Goal: Task Accomplishment & Management: Complete application form

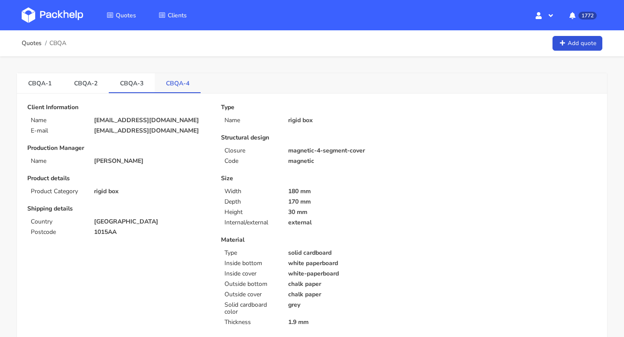
click at [178, 83] on link "CBQA-4" at bounding box center [178, 82] width 46 height 19
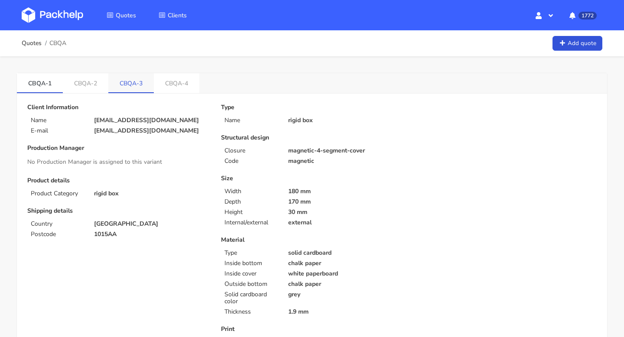
click at [129, 80] on link "CBQA-3" at bounding box center [130, 82] width 45 height 19
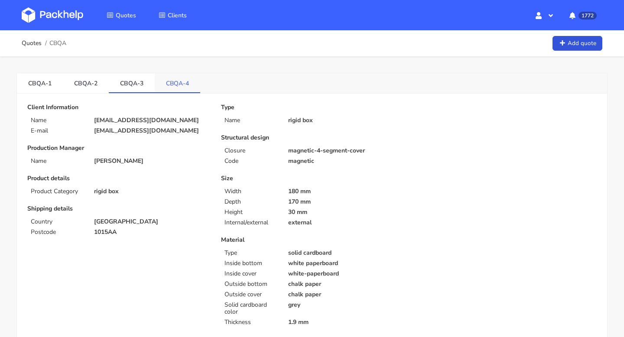
click at [177, 77] on link "CBQA-4" at bounding box center [177, 82] width 45 height 19
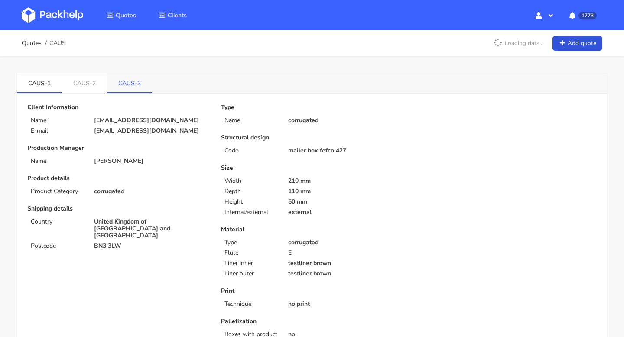
click at [139, 82] on link "CAUS-3" at bounding box center [129, 82] width 45 height 19
drag, startPoint x: 115, startPoint y: 80, endPoint x: 134, endPoint y: 86, distance: 19.9
click at [134, 86] on link "CAUS-3" at bounding box center [129, 82] width 45 height 19
click at [24, 43] on link "Quotes" at bounding box center [32, 43] width 20 height 7
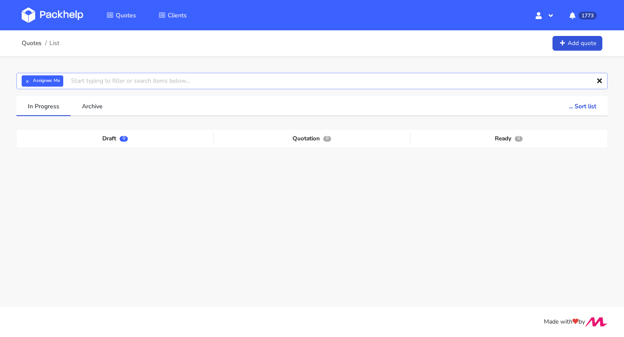
click at [117, 84] on input "text" at bounding box center [311, 81] width 591 height 16
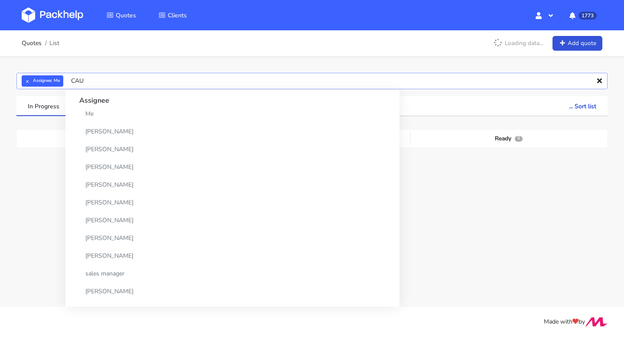
type input "CAUS"
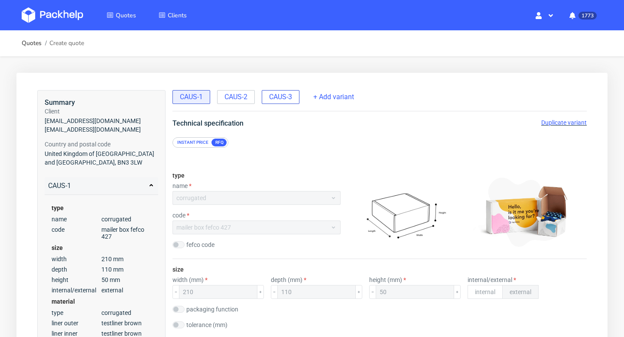
click at [289, 95] on span "CAUS-3" at bounding box center [280, 97] width 23 height 10
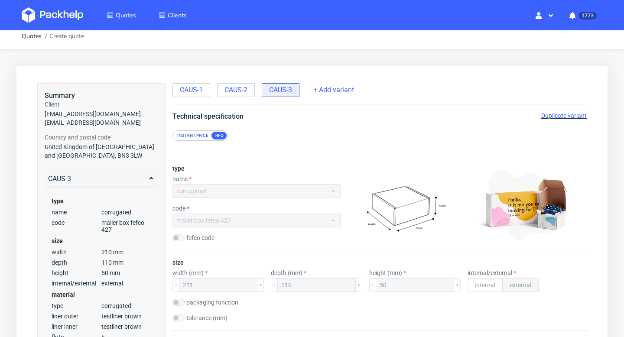
click at [559, 117] on span "Duplicate variant" at bounding box center [563, 115] width 45 height 7
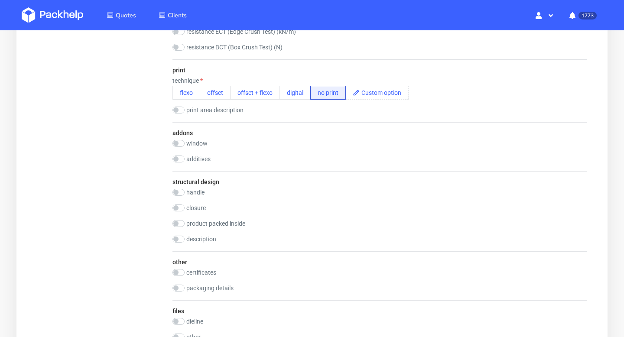
scroll to position [607, 0]
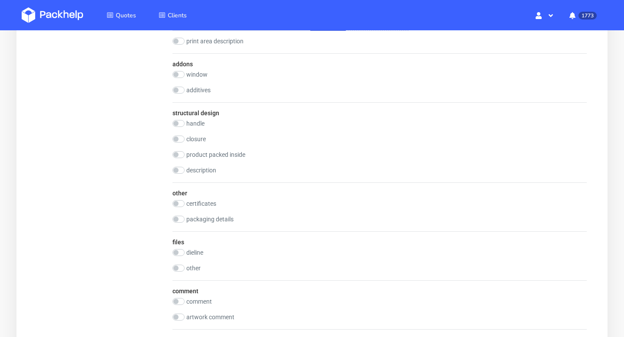
click at [193, 249] on label "dieline" at bounding box center [194, 252] width 17 height 7
checkbox input "true"
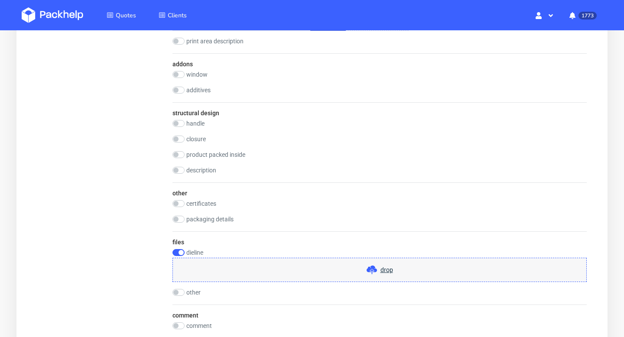
click at [257, 261] on div "drop" at bounding box center [379, 270] width 414 height 24
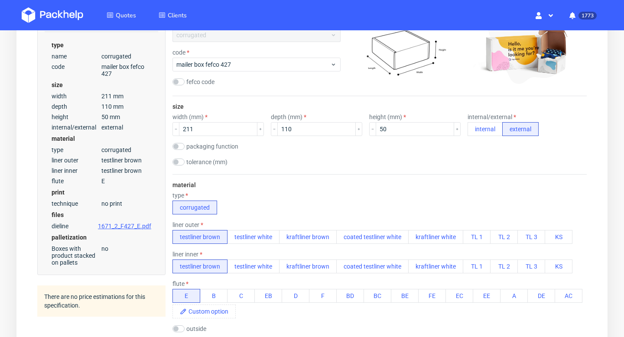
scroll to position [67, 0]
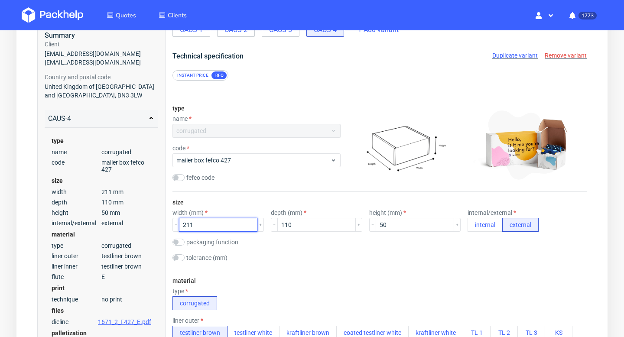
click at [211, 229] on input "211" at bounding box center [218, 225] width 78 height 14
type input "2"
type input "0"
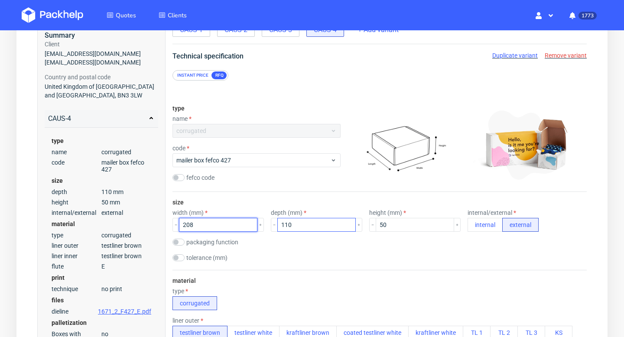
type input "208"
drag, startPoint x: 278, startPoint y: 223, endPoint x: 297, endPoint y: 222, distance: 19.1
click at [297, 223] on input "110" at bounding box center [316, 225] width 78 height 14
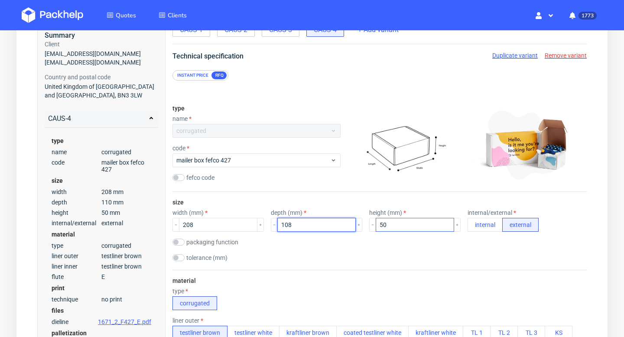
type input "108"
click at [381, 227] on input "50" at bounding box center [414, 225] width 78 height 14
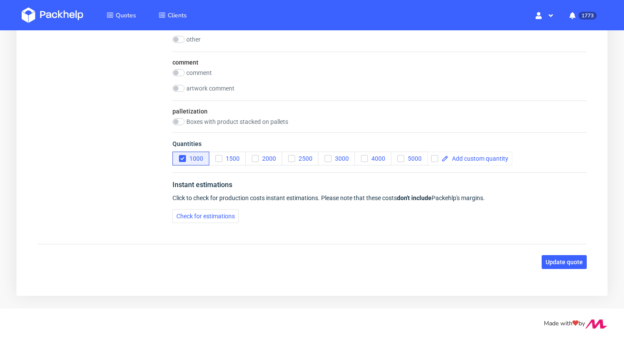
scroll to position [877, 0]
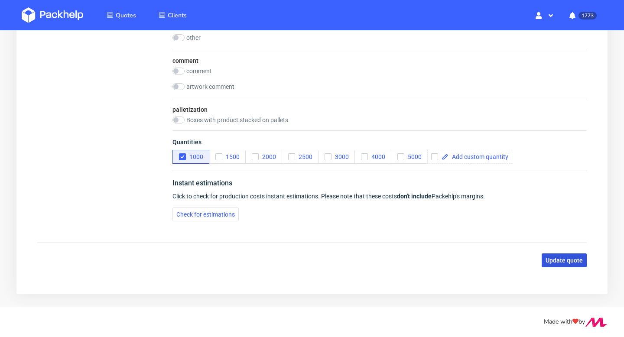
type input "49"
click at [567, 261] on span "Update quote" at bounding box center [563, 260] width 37 height 6
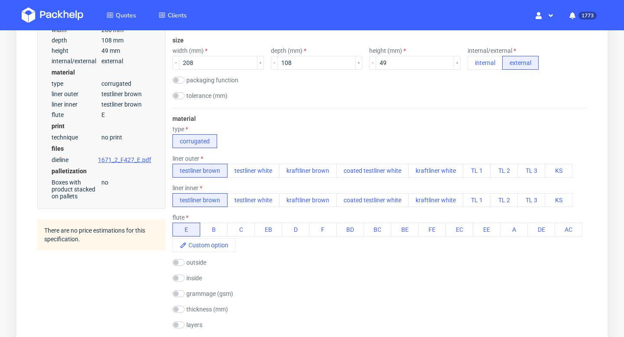
scroll to position [0, 0]
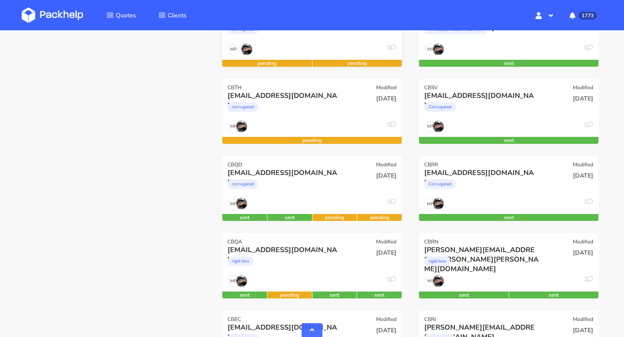
scroll to position [300, 0]
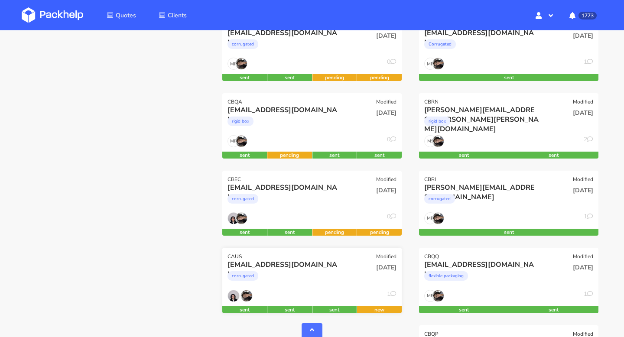
click at [307, 263] on div "info@harrybatten.co.uk" at bounding box center [284, 265] width 115 height 10
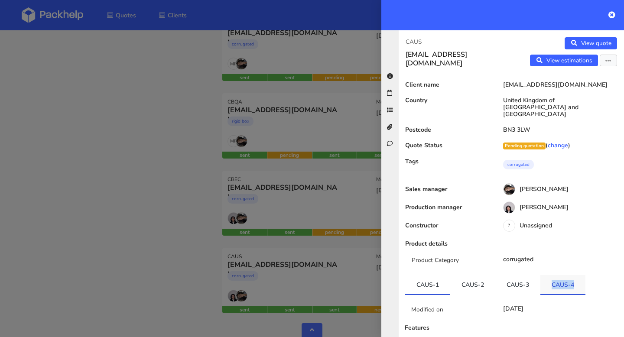
drag, startPoint x: 596, startPoint y: 278, endPoint x: 545, endPoint y: 278, distance: 51.1
click at [545, 278] on ul "CAUS-1 CAUS-2 CAUS-3 CAUS-4" at bounding box center [511, 285] width 212 height 20
copy link "CAUS-4"
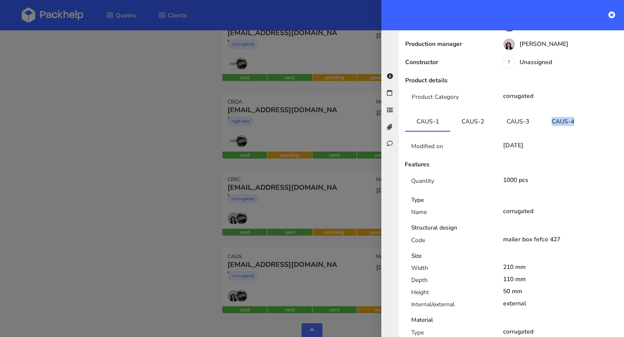
scroll to position [0, 0]
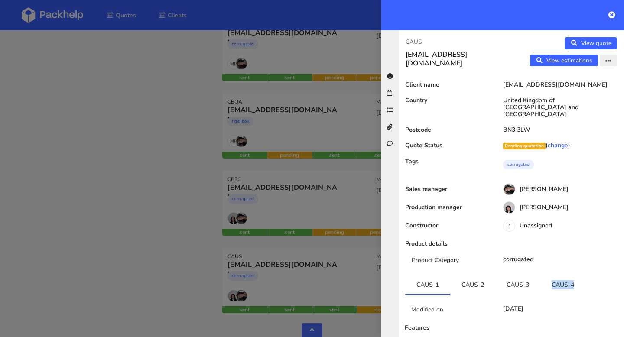
click at [602, 61] on button "button" at bounding box center [607, 61] width 17 height 12
click at [563, 81] on link "Edit quote" at bounding box center [580, 78] width 76 height 14
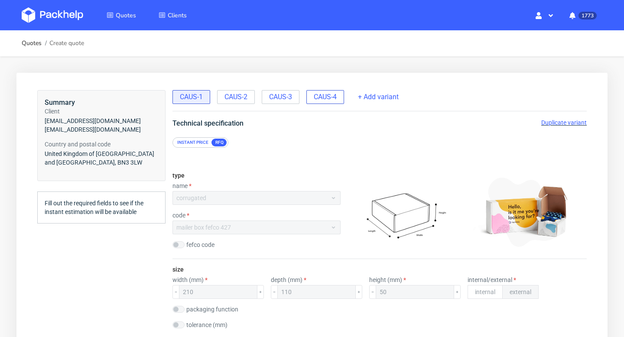
click at [335, 94] on span "CAUS-4" at bounding box center [325, 97] width 23 height 10
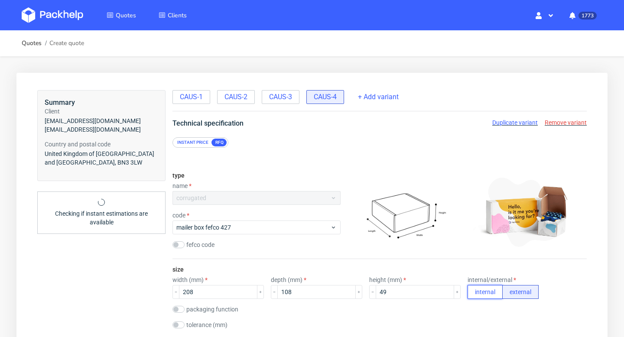
click at [469, 293] on button "internal" at bounding box center [484, 292] width 35 height 14
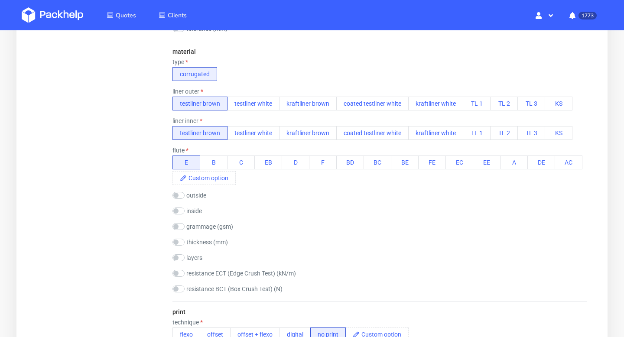
scroll to position [186, 0]
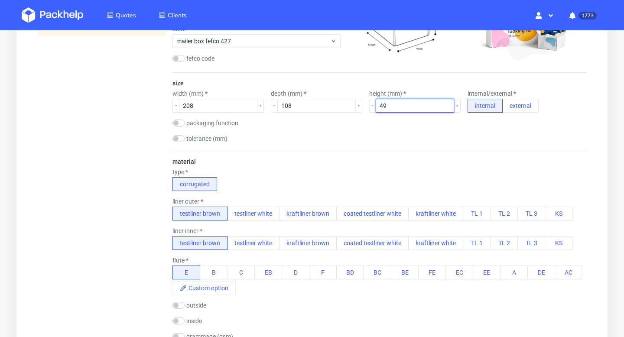
click at [379, 109] on input "49" at bounding box center [414, 106] width 78 height 14
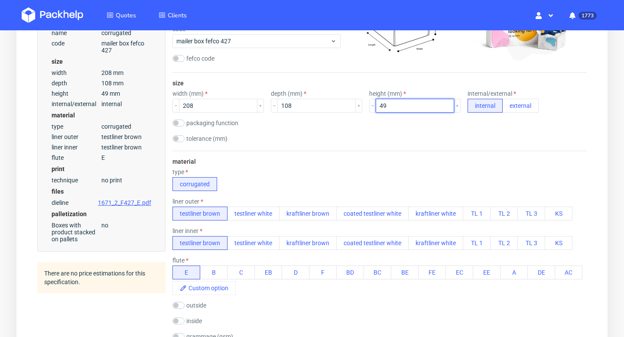
drag, startPoint x: 375, startPoint y: 104, endPoint x: 349, endPoint y: 104, distance: 25.1
click at [350, 104] on div "width (mm) 208 depth (mm) 108 height (mm) 49 internal/external internal external" at bounding box center [379, 101] width 414 height 23
type input "50"
click at [368, 149] on div "size width (mm) 208 depth (mm) 108 height (mm) 50 internal/external internal ex…" at bounding box center [379, 112] width 414 height 78
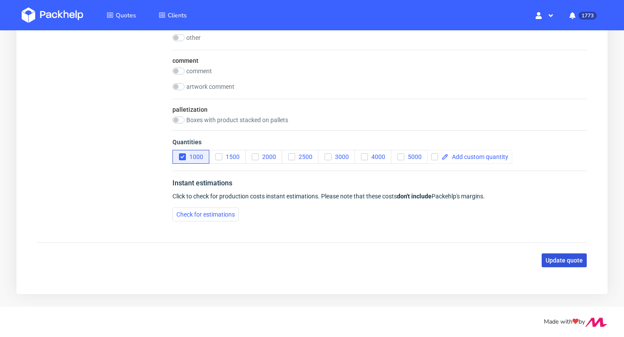
click at [571, 262] on span "Update quote" at bounding box center [563, 260] width 37 height 6
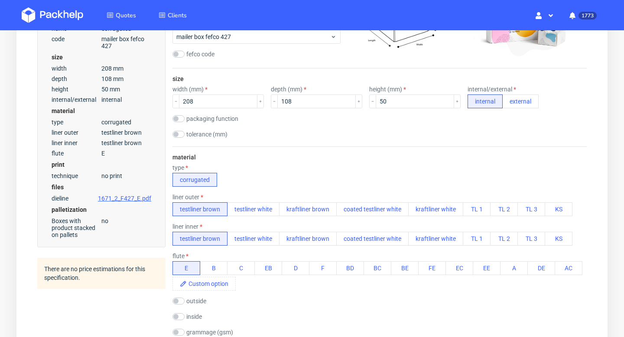
scroll to position [0, 0]
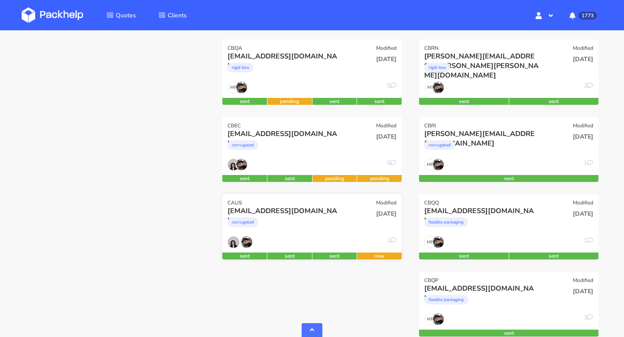
scroll to position [385, 0]
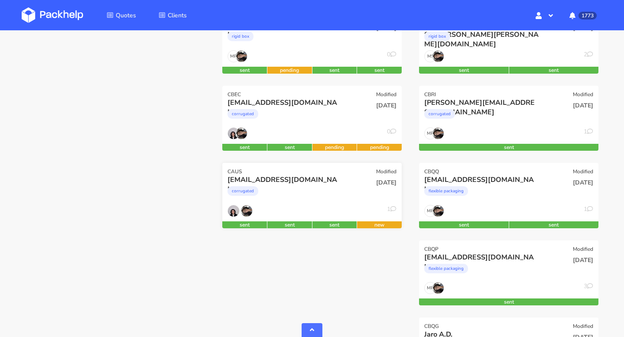
click at [338, 192] on div "corrugated" at bounding box center [284, 192] width 115 height 17
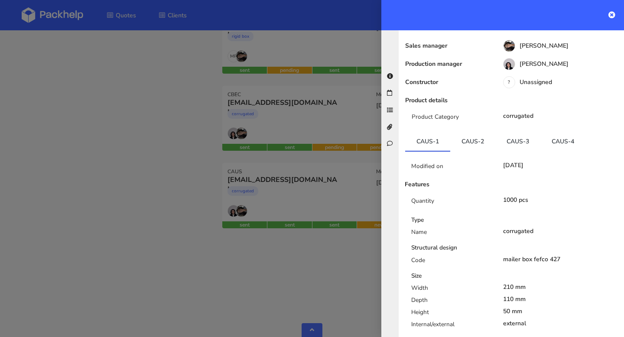
scroll to position [65, 0]
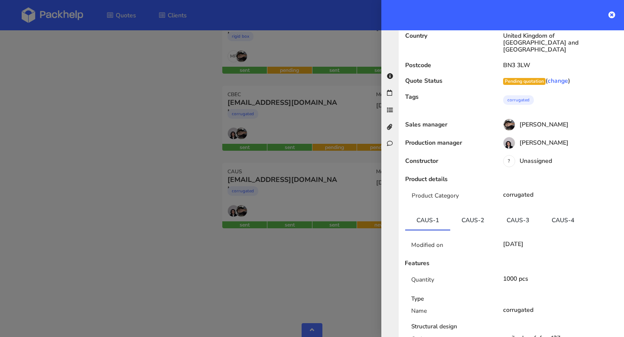
click at [563, 197] on div "Product Category corrugated" at bounding box center [510, 199] width 225 height 16
click at [561, 210] on link "CAUS-4" at bounding box center [562, 219] width 45 height 19
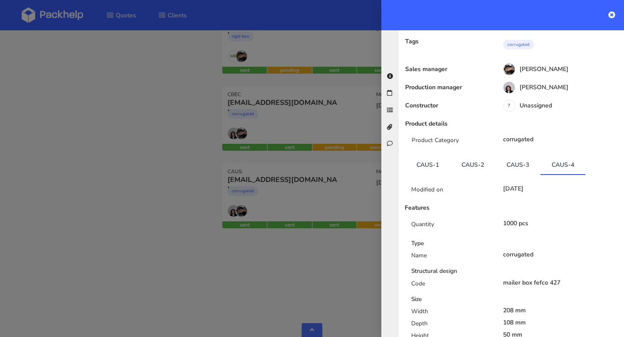
scroll to position [294, 0]
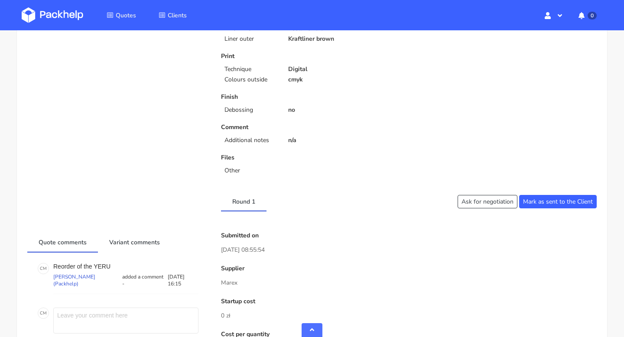
scroll to position [227, 0]
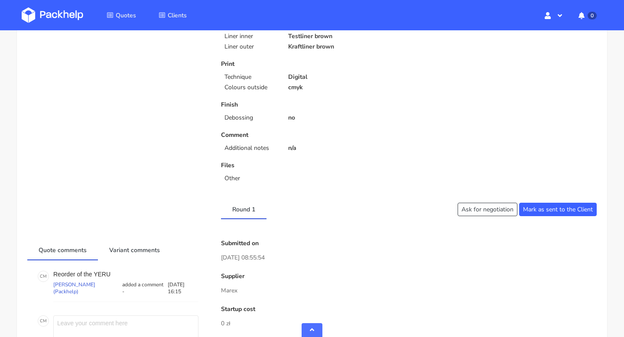
drag, startPoint x: 243, startPoint y: 291, endPoint x: 218, endPoint y: 291, distance: 25.6
copy p "Marex"
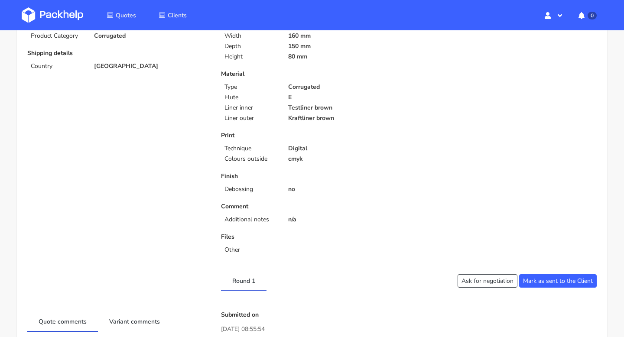
scroll to position [0, 0]
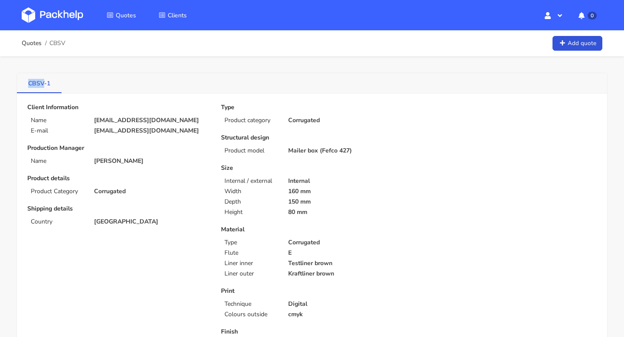
drag, startPoint x: 23, startPoint y: 80, endPoint x: 42, endPoint y: 80, distance: 18.2
click at [42, 80] on link "CBSV-1" at bounding box center [39, 82] width 45 height 19
copy link "CBSV"
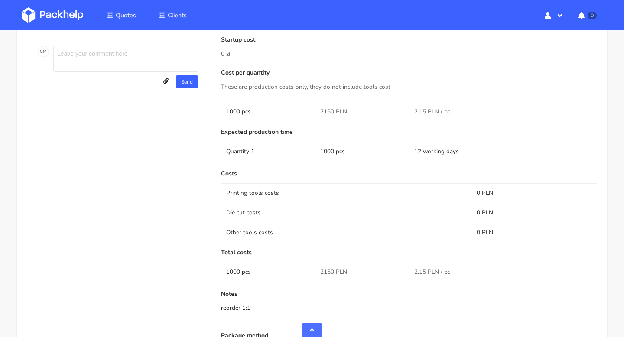
scroll to position [512, 0]
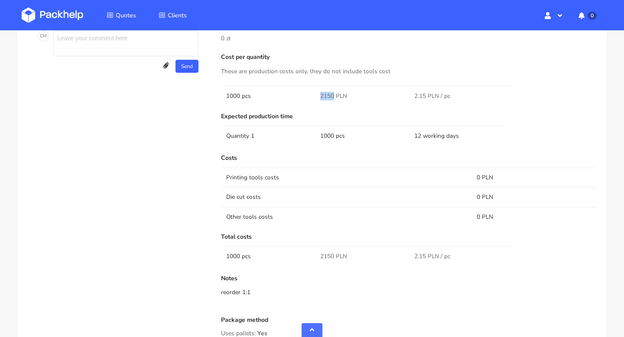
drag, startPoint x: 332, startPoint y: 97, endPoint x: 315, endPoint y: 97, distance: 16.9
click at [315, 97] on td "2150 PLN" at bounding box center [362, 95] width 94 height 19
copy span "2150"
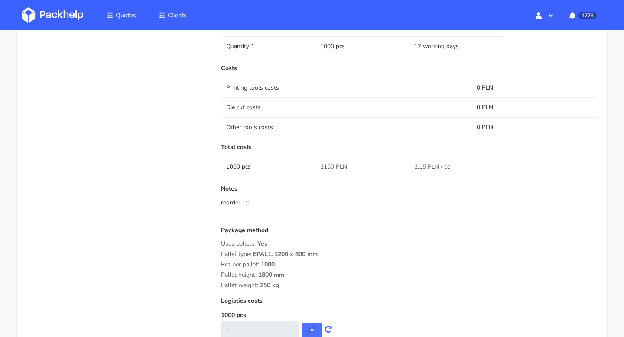
scroll to position [600, 0]
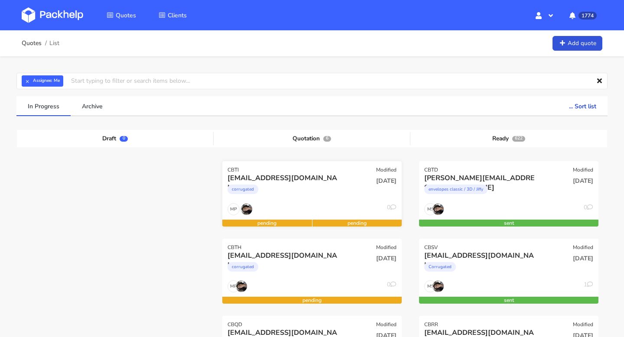
click at [297, 182] on div "[EMAIL_ADDRESS][DOMAIN_NAME]" at bounding box center [284, 178] width 115 height 10
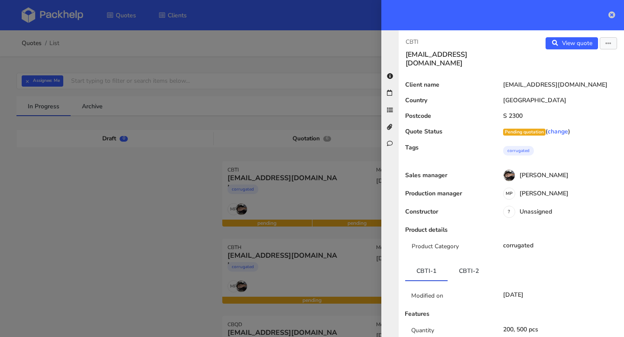
click at [609, 16] on icon at bounding box center [611, 14] width 7 height 7
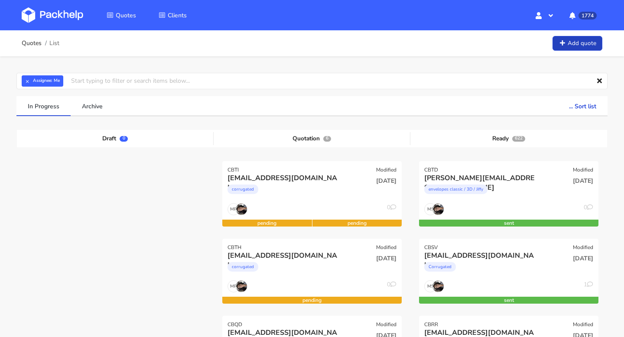
click at [579, 44] on link "Add quote" at bounding box center [577, 43] width 50 height 15
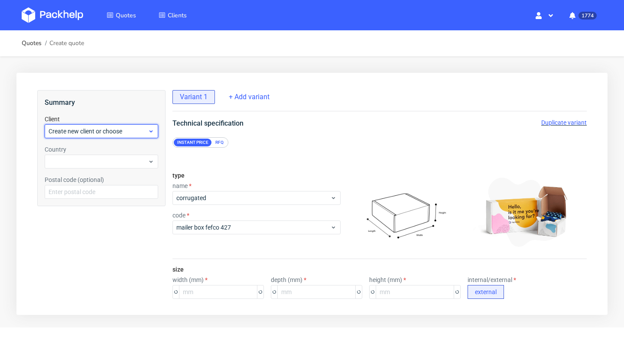
click at [72, 136] on div "Create new client or choose" at bounding box center [101, 131] width 113 height 14
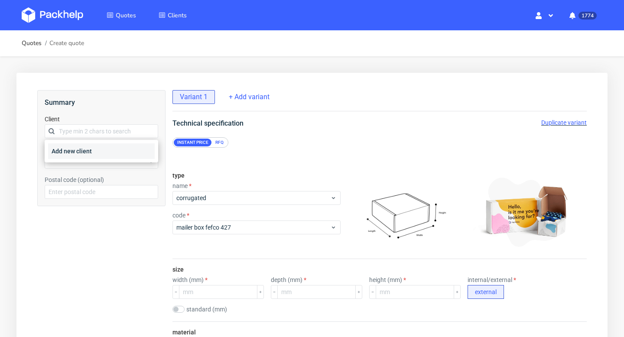
click at [76, 153] on div "Add new client" at bounding box center [101, 151] width 107 height 16
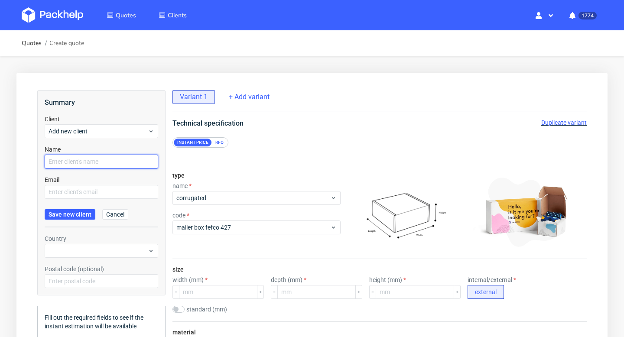
click at [77, 162] on input "text" at bounding box center [101, 162] width 113 height 14
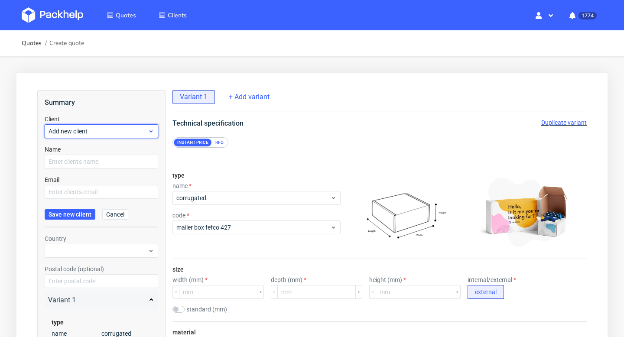
click at [126, 128] on span "Add new client" at bounding box center [98, 131] width 99 height 9
paste input "[EMAIL_ADDRESS][DOMAIN_NAME]"
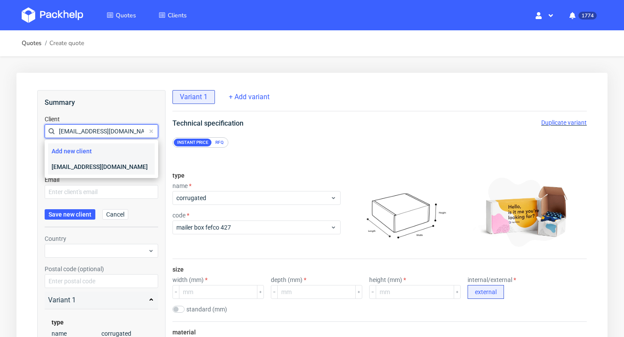
type input "lt@exseedhealth.com"
click at [73, 162] on div "lt@exseedhealth.com" at bounding box center [101, 167] width 107 height 16
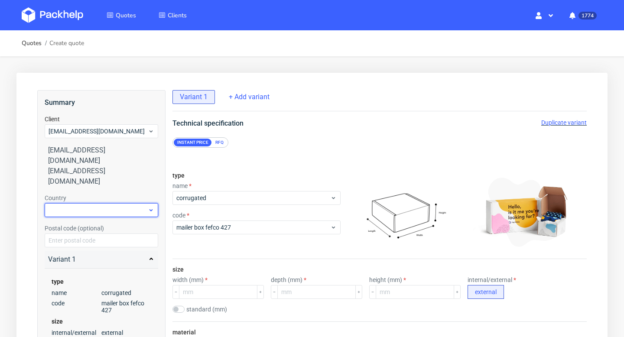
click at [75, 203] on div at bounding box center [101, 210] width 113 height 14
type input "denma"
click at [80, 214] on div "[GEOGRAPHIC_DATA]" at bounding box center [101, 209] width 107 height 16
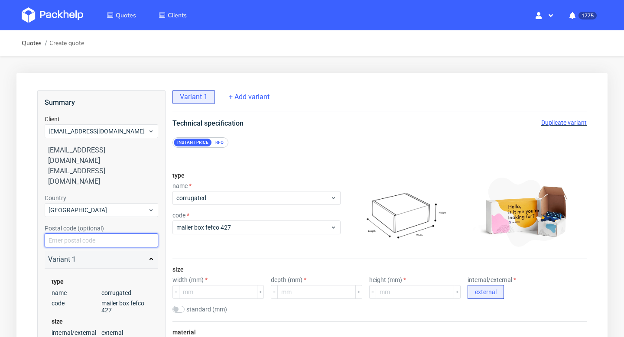
click at [77, 233] on input "text" at bounding box center [101, 240] width 113 height 14
paste input "S 2300"
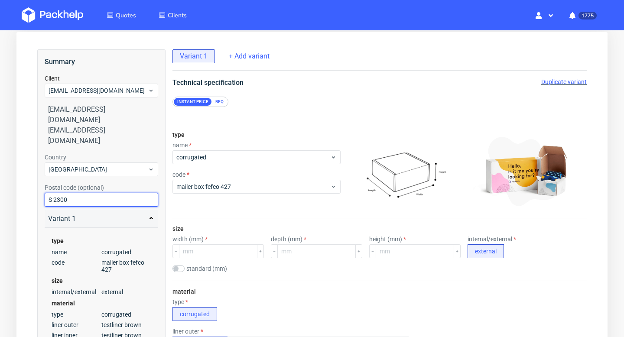
scroll to position [42, 0]
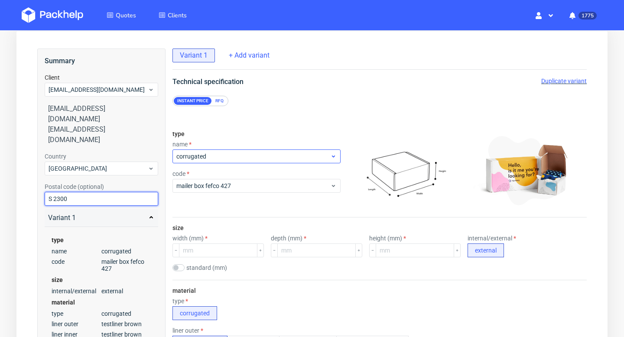
type input "S 2300"
click at [240, 151] on div "corrugated" at bounding box center [256, 156] width 168 height 14
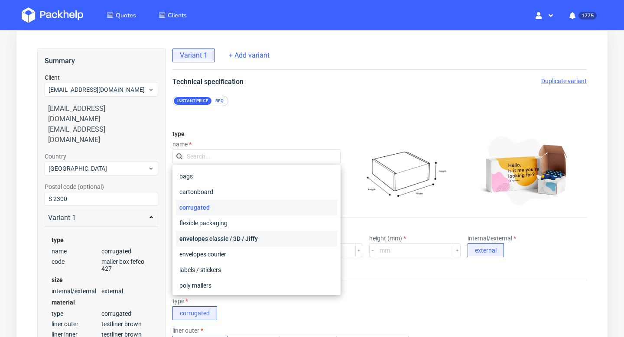
click at [215, 235] on div "envelopes classic / 3D / Jiffy" at bounding box center [256, 239] width 161 height 16
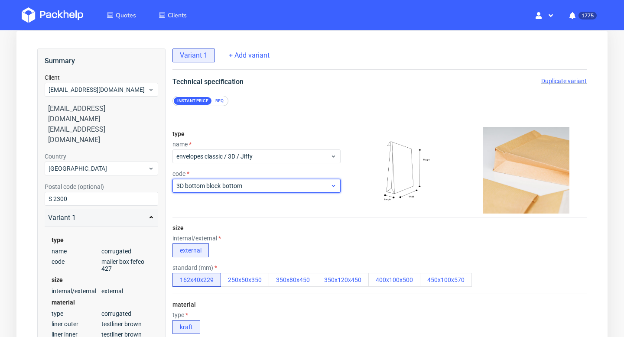
click at [220, 191] on div "3D bottom block-bottom" at bounding box center [256, 186] width 168 height 14
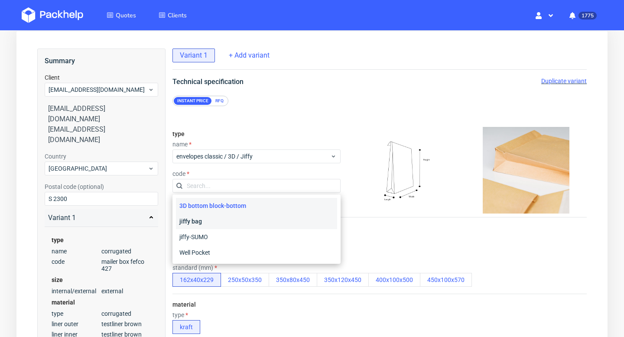
click at [213, 222] on div "jiffy bag" at bounding box center [256, 222] width 161 height 16
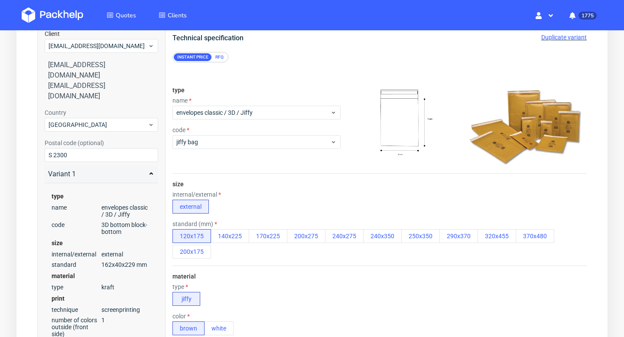
scroll to position [88, 0]
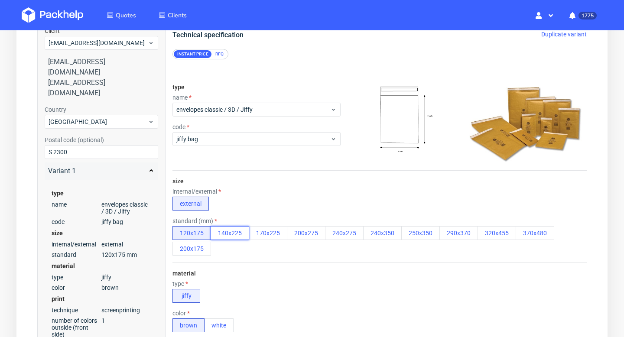
click at [235, 236] on button "140x225" at bounding box center [229, 233] width 39 height 14
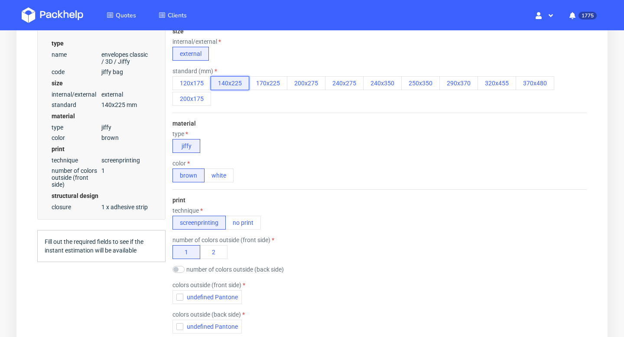
scroll to position [241, 0]
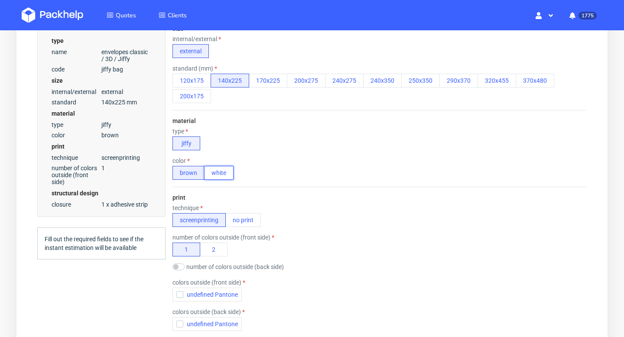
click at [223, 175] on button "white" at bounding box center [218, 173] width 29 height 14
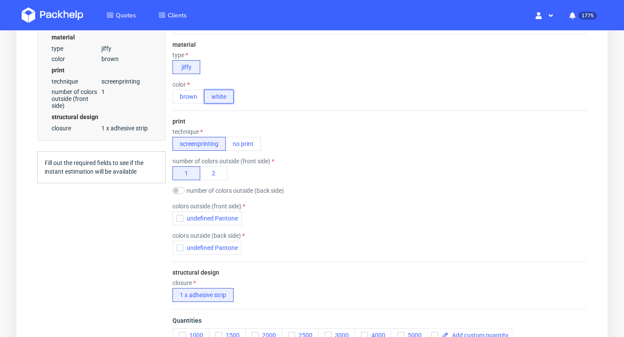
scroll to position [318, 0]
click at [246, 143] on button "no print" at bounding box center [243, 143] width 36 height 14
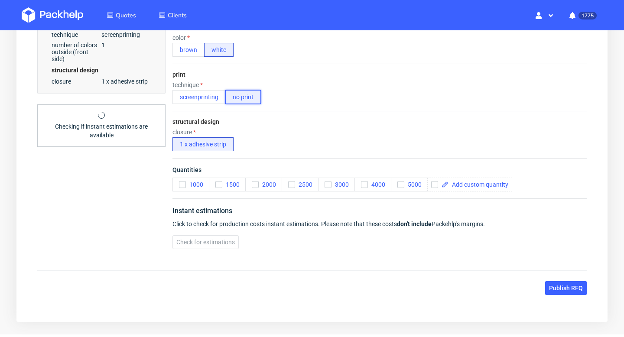
scroll to position [386, 0]
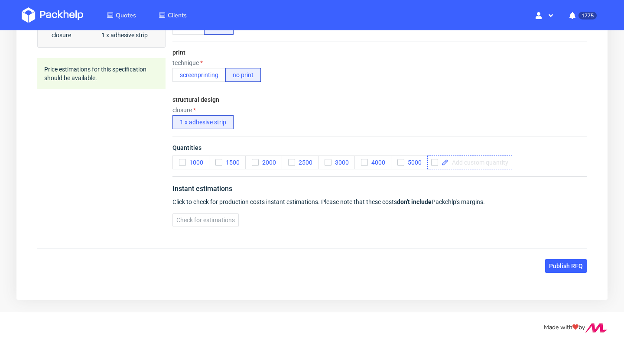
click at [486, 163] on span at bounding box center [478, 162] width 60 height 6
checkbox input "true"
click at [220, 220] on span "Check for estimations" at bounding box center [205, 220] width 58 height 6
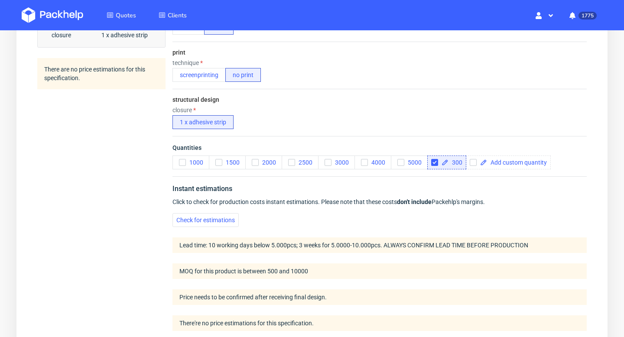
scroll to position [495, 0]
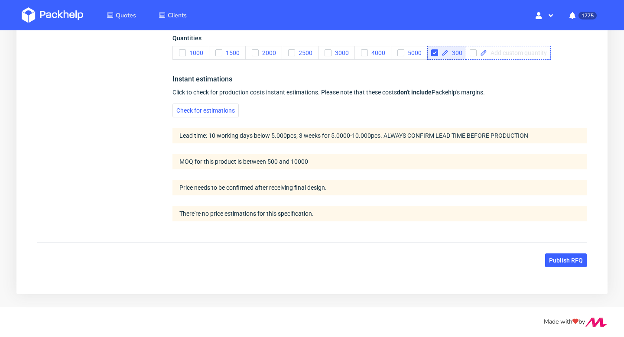
click at [516, 57] on div at bounding box center [508, 53] width 85 height 14
checkbox input "true"
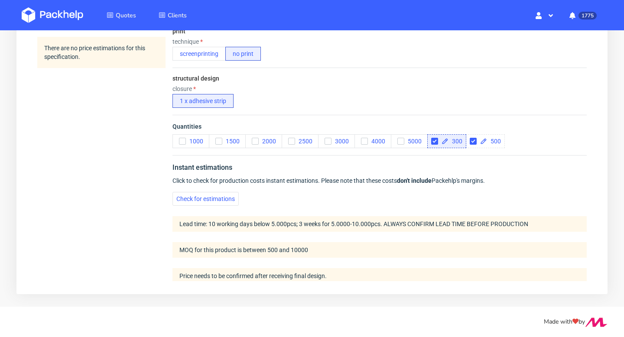
click at [503, 73] on div "Technical specification Duplicate variant Instant price RFQ type name envelopes…" at bounding box center [379, 13] width 449 height 605
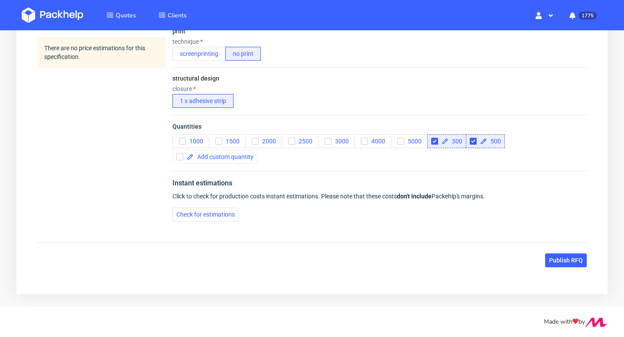
click at [222, 224] on div "Instant estimations Click to check for production costs instant estimations. Pl…" at bounding box center [379, 200] width 414 height 58
click at [224, 215] on span "Check for estimations" at bounding box center [205, 214] width 58 height 6
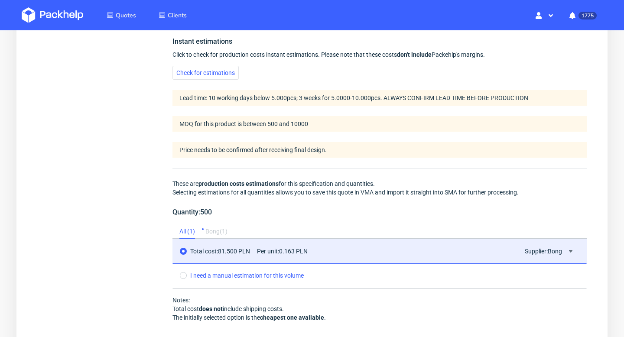
scroll to position [565, 0]
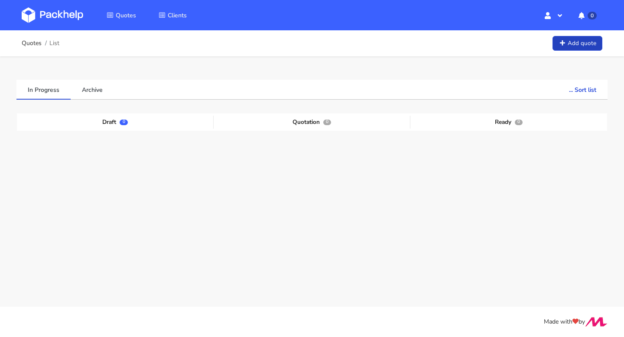
click at [587, 41] on link "Add quote" at bounding box center [577, 43] width 50 height 15
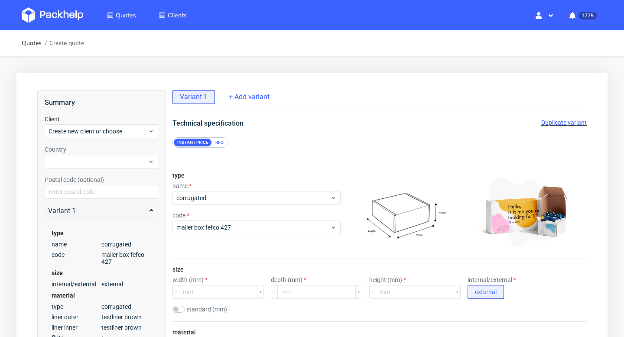
click at [218, 207] on div "type name corrugated code mailer box fefco 427" at bounding box center [256, 212] width 168 height 94
click at [212, 200] on span "corrugated" at bounding box center [253, 198] width 154 height 9
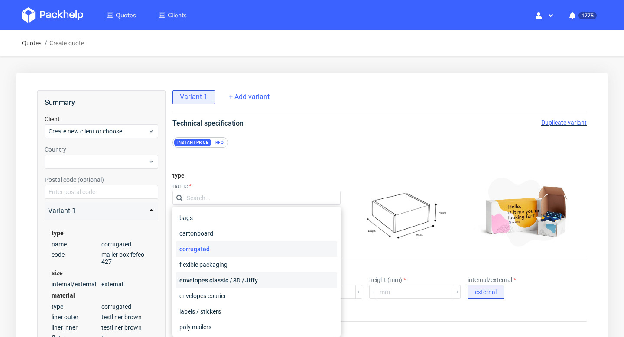
click at [211, 275] on div "envelopes classic / 3D / Jiffy" at bounding box center [256, 280] width 161 height 16
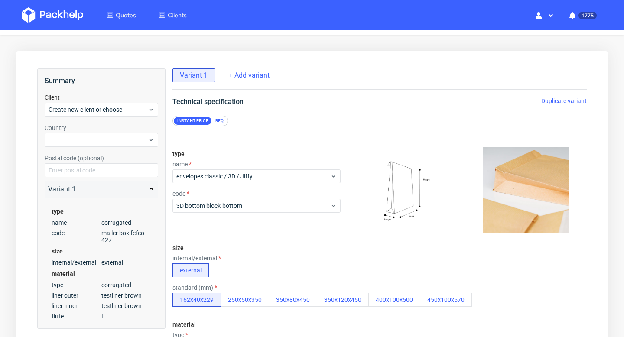
scroll to position [42, 0]
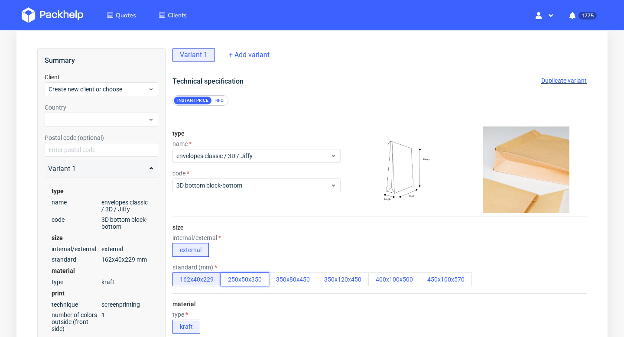
click at [240, 282] on button "250x50x350" at bounding box center [244, 279] width 49 height 14
click at [221, 103] on div "RFQ" at bounding box center [219, 101] width 15 height 8
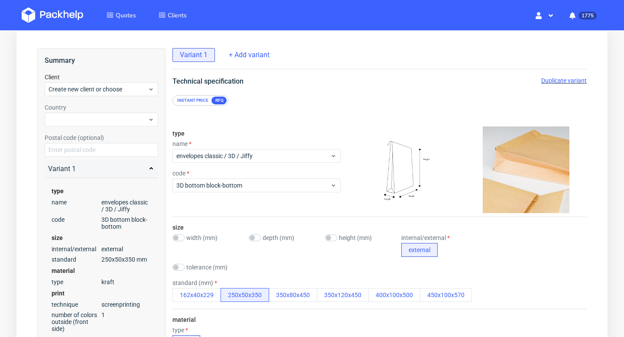
scroll to position [108, 0]
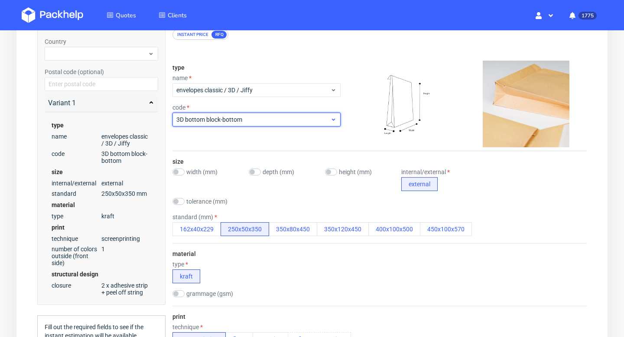
click at [243, 119] on span "3D bottom block-bottom" at bounding box center [253, 119] width 154 height 9
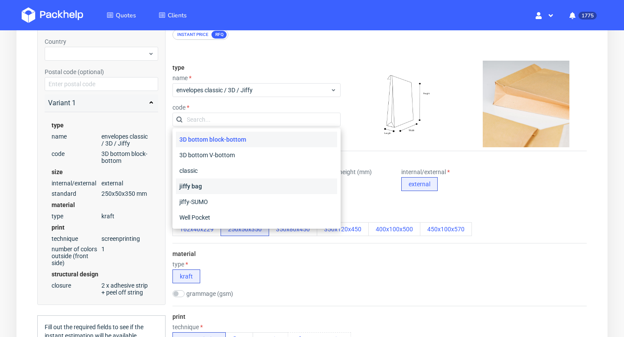
click at [213, 185] on div "jiffy bag" at bounding box center [256, 186] width 161 height 16
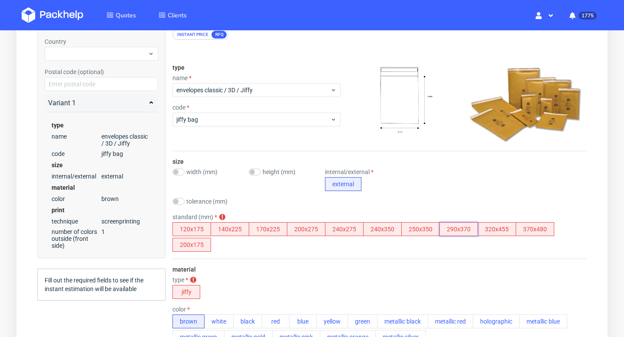
click at [463, 231] on button "290x370" at bounding box center [458, 229] width 39 height 14
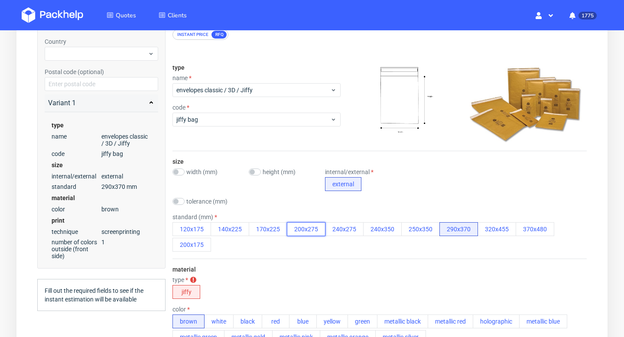
click at [308, 228] on button "200x275" at bounding box center [306, 229] width 39 height 14
click at [192, 290] on button "jiffy" at bounding box center [186, 292] width 28 height 14
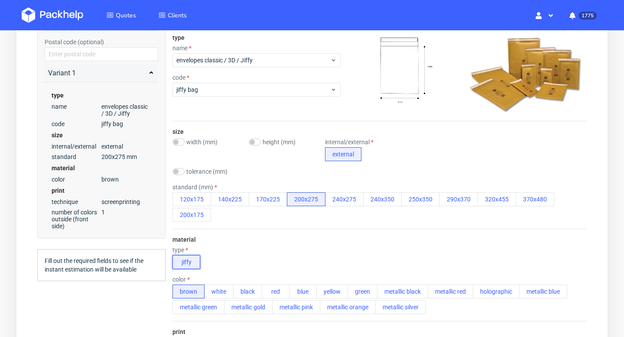
scroll to position [142, 0]
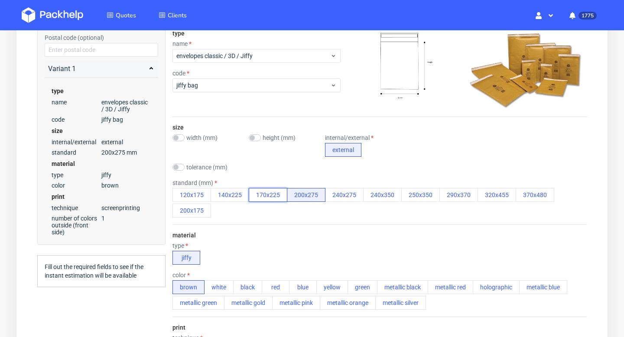
drag, startPoint x: 255, startPoint y: 193, endPoint x: 282, endPoint y: 195, distance: 26.9
click at [282, 195] on button "170x225" at bounding box center [268, 195] width 39 height 14
drag, startPoint x: 282, startPoint y: 195, endPoint x: 253, endPoint y: 195, distance: 28.6
click at [253, 195] on button "170x225" at bounding box center [268, 195] width 39 height 14
drag, startPoint x: 253, startPoint y: 177, endPoint x: 271, endPoint y: 202, distance: 30.8
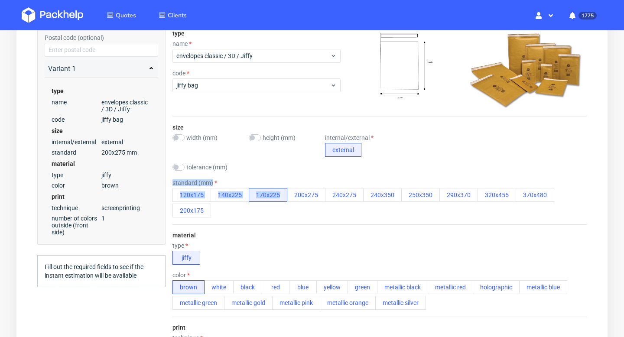
click at [271, 203] on div "size width (mm) height (mm) internal/external external tolerance (mm) standard …" at bounding box center [379, 170] width 414 height 107
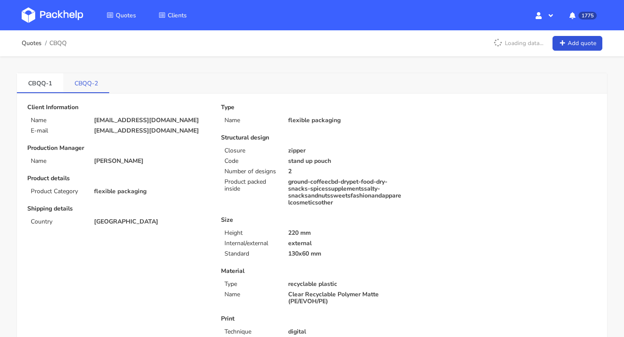
click at [87, 89] on link "CBQQ-2" at bounding box center [86, 82] width 46 height 19
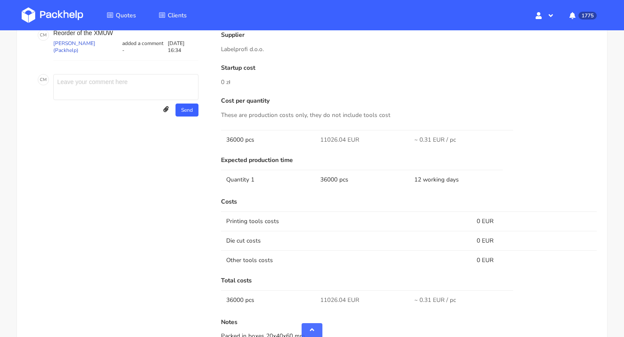
scroll to position [678, 0]
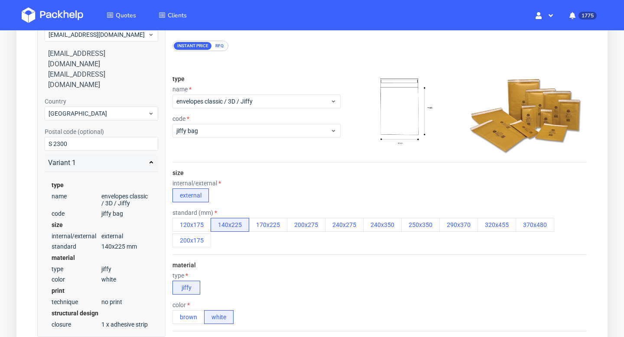
scroll to position [230, 0]
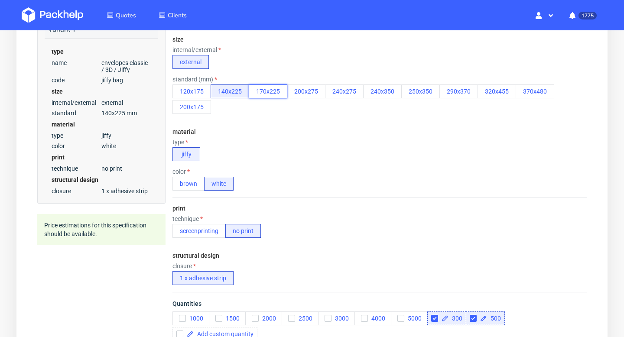
click at [267, 96] on button "170x225" at bounding box center [268, 91] width 39 height 14
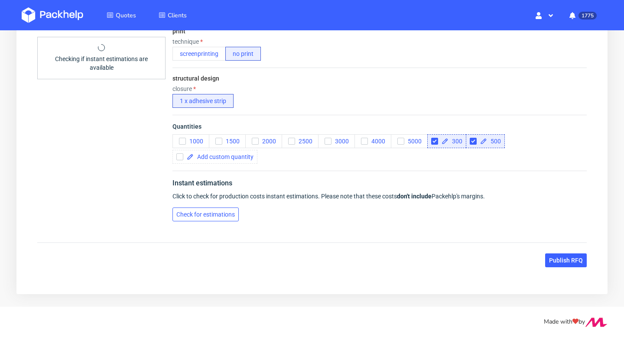
click at [219, 211] on span "Check for estimations" at bounding box center [205, 214] width 58 height 6
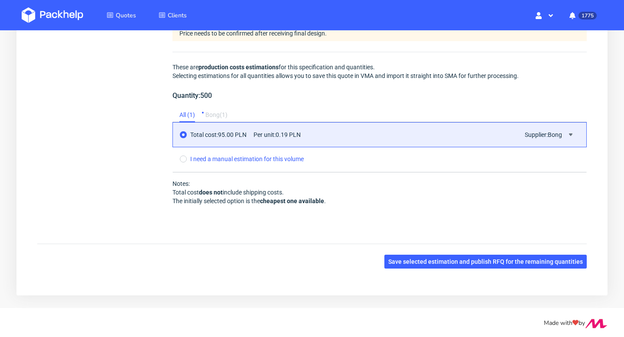
scroll to position [667, 0]
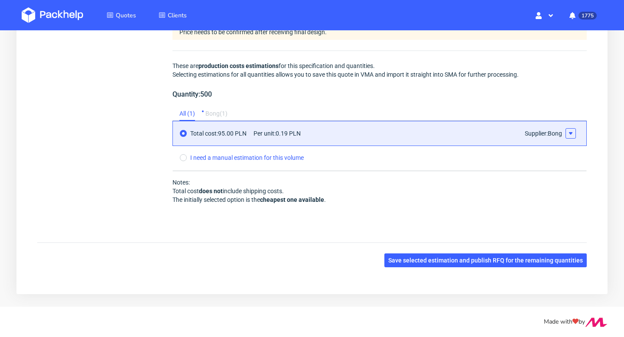
click at [570, 133] on use at bounding box center [570, 133] width 3 height 3
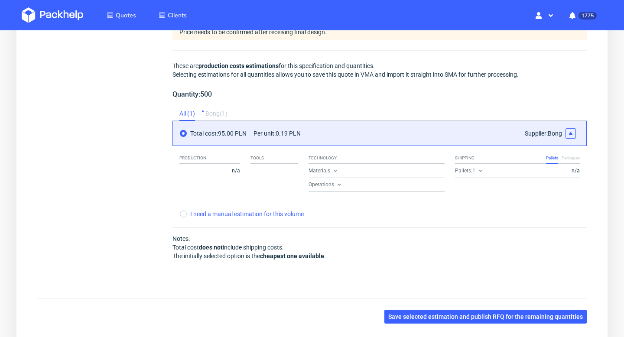
click at [480, 171] on use at bounding box center [480, 171] width 3 height 2
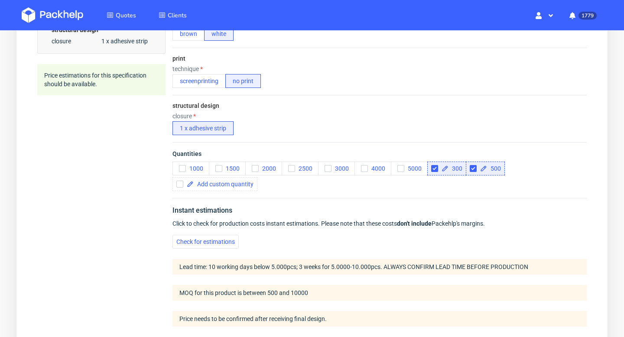
scroll to position [0, 0]
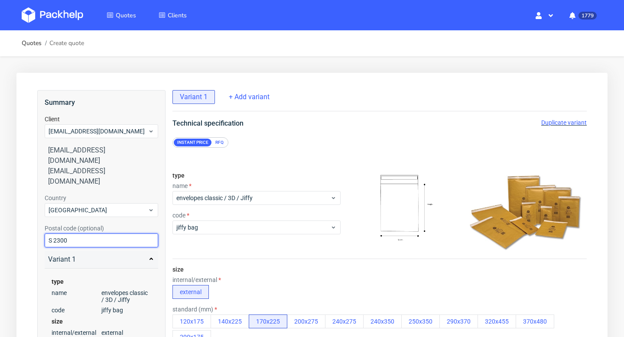
drag, startPoint x: 54, startPoint y: 221, endPoint x: 42, endPoint y: 221, distance: 12.6
click at [42, 221] on div "Summary Client [EMAIL_ADDRESS][DOMAIN_NAME] [EMAIL_ADDRESS][DOMAIN_NAME] [EMAIL…" at bounding box center [101, 261] width 128 height 343
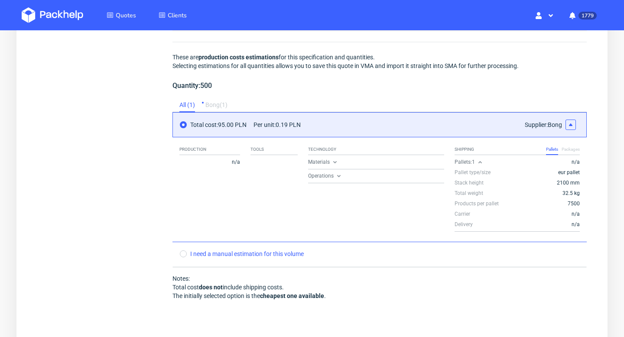
scroll to position [698, 0]
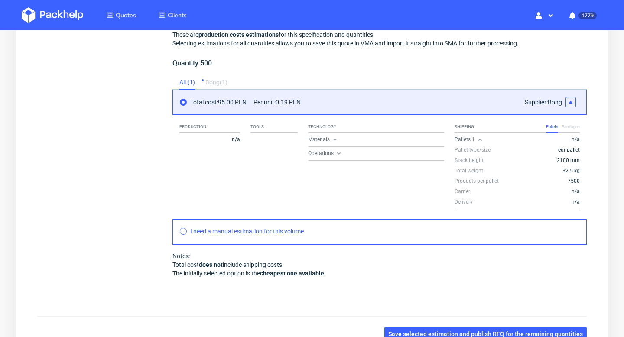
type input "2300"
click at [181, 231] on input "radio" at bounding box center [183, 231] width 7 height 7
radio input "true"
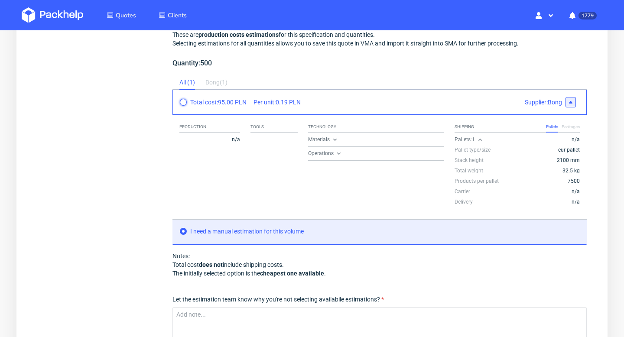
click at [184, 99] on input "radio" at bounding box center [183, 102] width 7 height 7
radio input "true"
radio input "false"
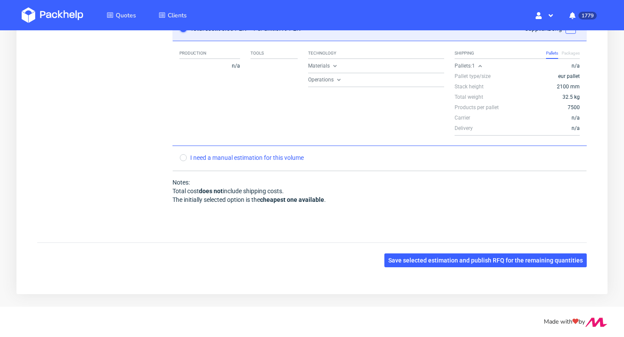
scroll to position [373, 0]
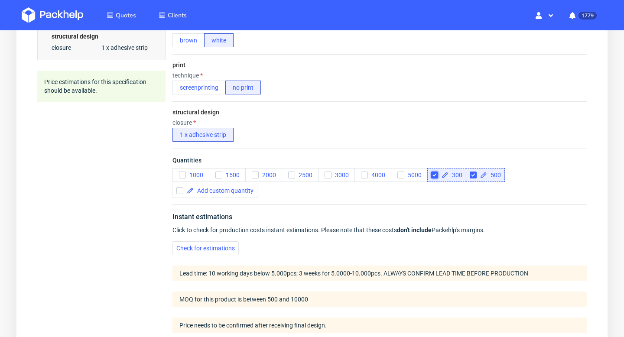
click at [435, 174] on input "checkbox" at bounding box center [434, 175] width 7 height 7
checkbox input "true"
checkbox input "false"
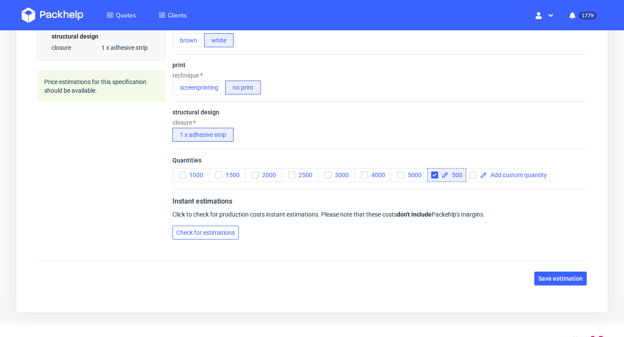
click at [216, 227] on button "Check for estimations" at bounding box center [205, 233] width 66 height 14
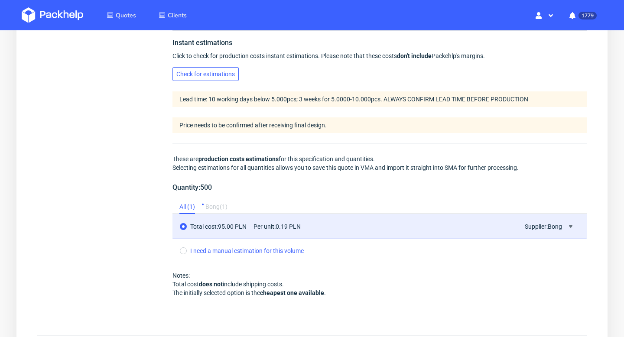
scroll to position [625, 0]
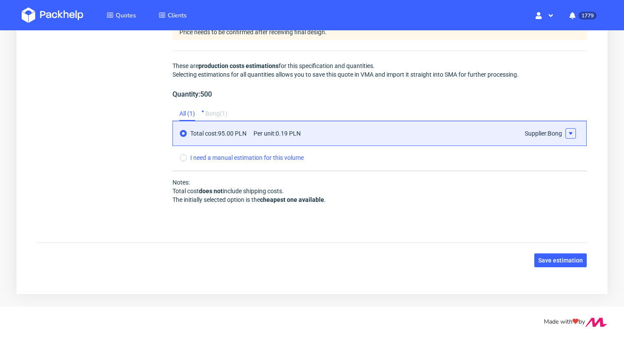
click at [573, 132] on icon at bounding box center [570, 133] width 7 height 7
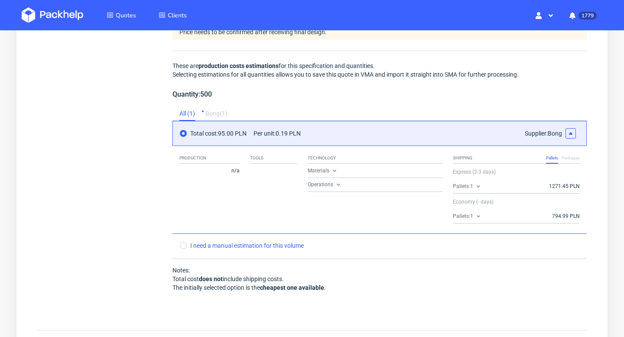
click at [478, 215] on icon at bounding box center [478, 216] width 7 height 7
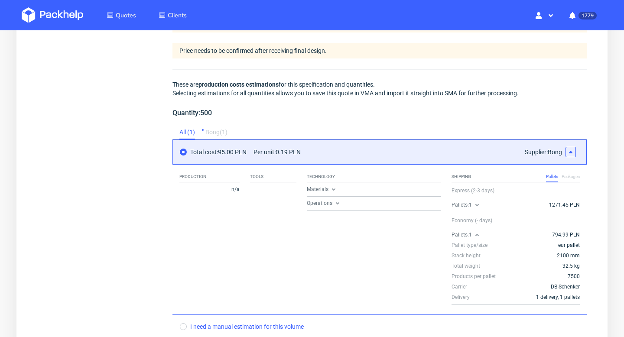
scroll to position [775, 0]
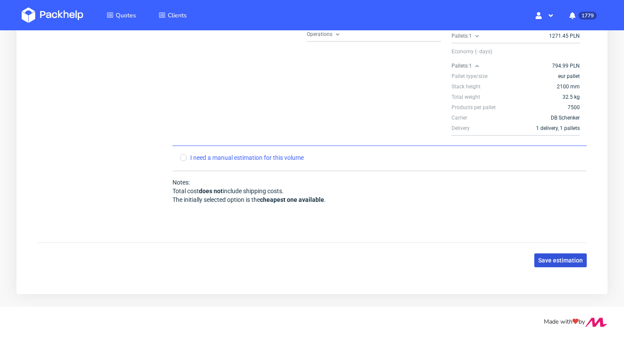
click at [570, 261] on span "Save estimation" at bounding box center [560, 260] width 45 height 6
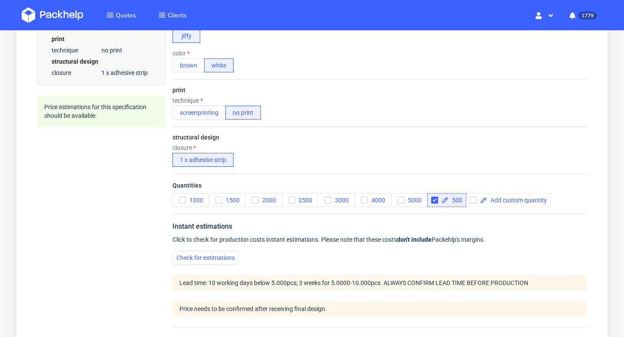
scroll to position [0, 0]
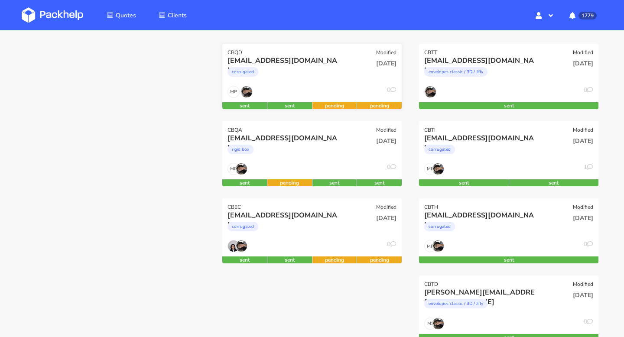
scroll to position [123, 0]
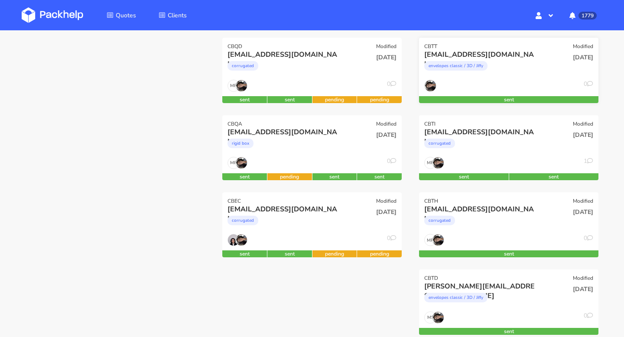
click at [500, 58] on div "[EMAIL_ADDRESS][DOMAIN_NAME]" at bounding box center [481, 55] width 115 height 10
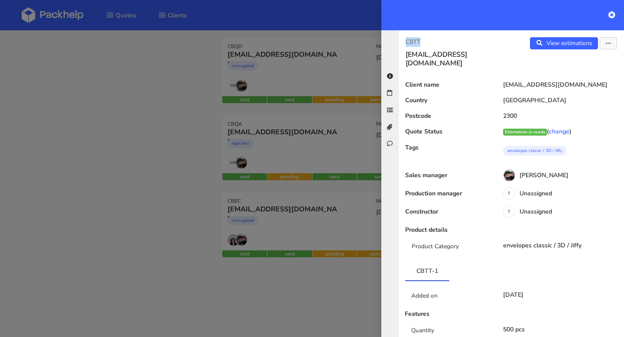
drag, startPoint x: 443, startPoint y: 40, endPoint x: 390, endPoint y: 40, distance: 53.3
click at [390, 40] on div "CBTT [EMAIL_ADDRESS][DOMAIN_NAME] View estimations View quote Edit quote Reject…" at bounding box center [502, 183] width 243 height 307
copy p "CBTT"
